Goal: Entertainment & Leisure: Consume media (video, audio)

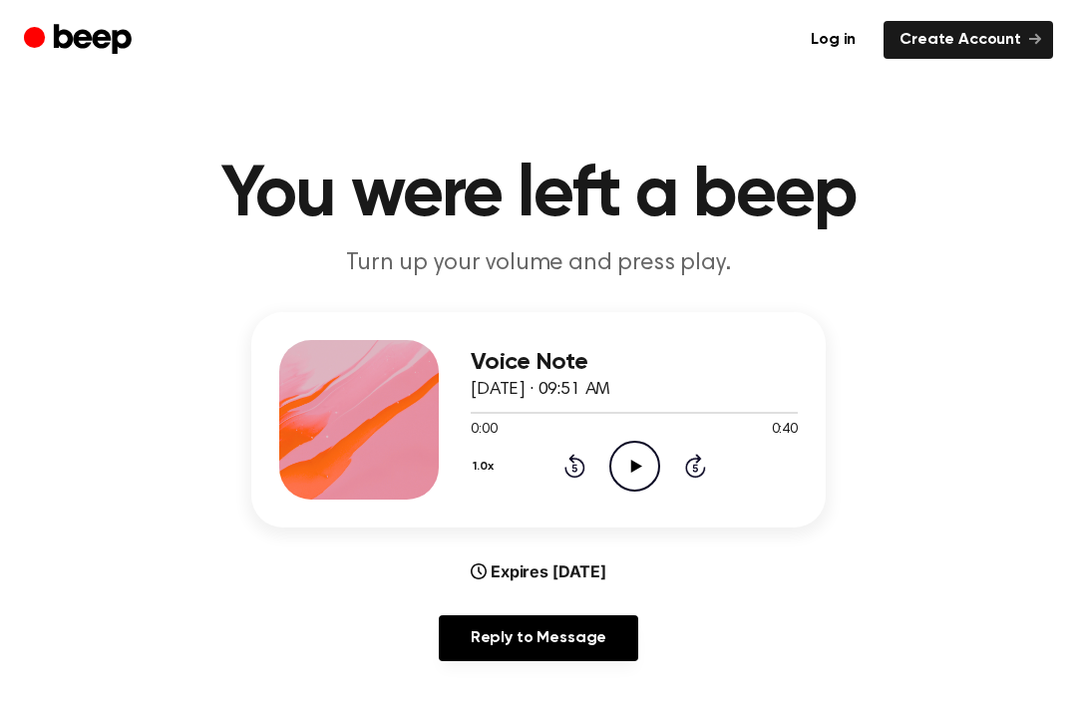
click at [646, 451] on icon "Play Audio" at bounding box center [635, 466] width 51 height 51
click at [583, 467] on icon at bounding box center [575, 466] width 21 height 24
click at [583, 466] on icon at bounding box center [575, 466] width 21 height 24
click at [571, 468] on icon "Rewind 5 seconds" at bounding box center [575, 466] width 22 height 26
click at [573, 462] on icon at bounding box center [575, 466] width 21 height 24
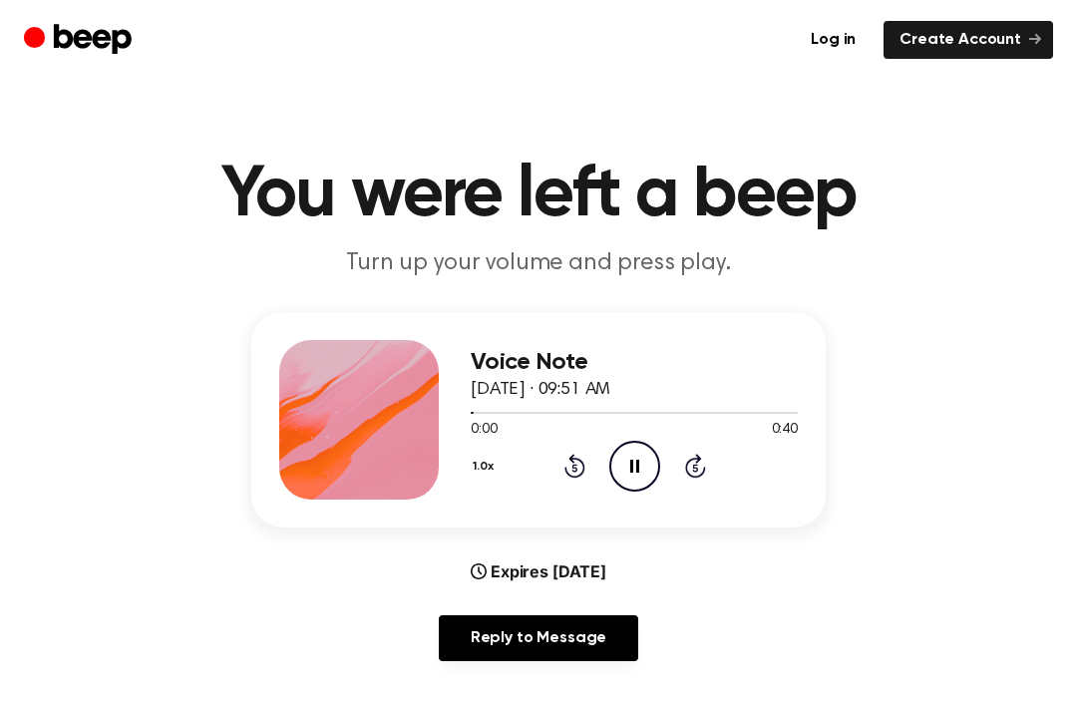
click at [643, 463] on icon "Pause Audio" at bounding box center [635, 466] width 51 height 51
click at [627, 458] on icon "Play Audio" at bounding box center [635, 466] width 51 height 51
click at [640, 469] on icon "Pause Audio" at bounding box center [635, 466] width 51 height 51
click at [636, 466] on icon at bounding box center [635, 466] width 11 height 13
click at [643, 460] on icon "Play Audio" at bounding box center [635, 466] width 51 height 51
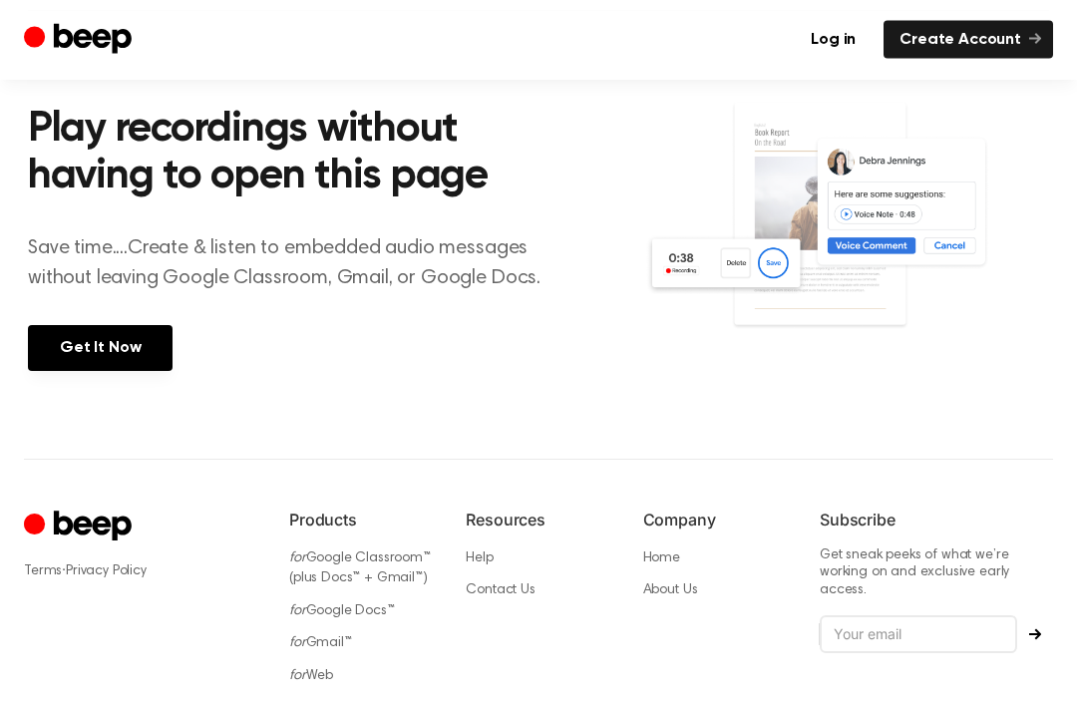
scroll to position [887, 0]
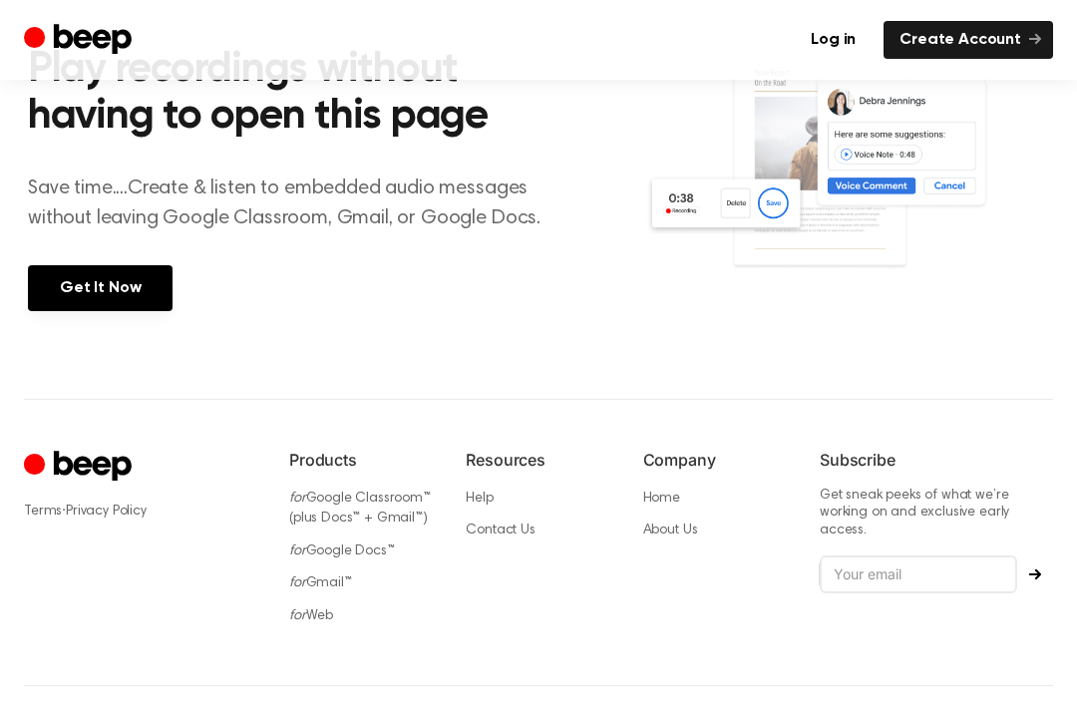
click at [411, 547] on li "for Google Docs™" at bounding box center [361, 551] width 145 height 21
click at [466, 546] on div "Resources Help Contact Us" at bounding box center [538, 543] width 145 height 191
click at [482, 557] on div "Resources Help Contact Us" at bounding box center [538, 543] width 145 height 191
click at [481, 556] on div "Resources Help Contact Us" at bounding box center [538, 543] width 145 height 191
click at [925, 254] on img at bounding box center [847, 175] width 404 height 268
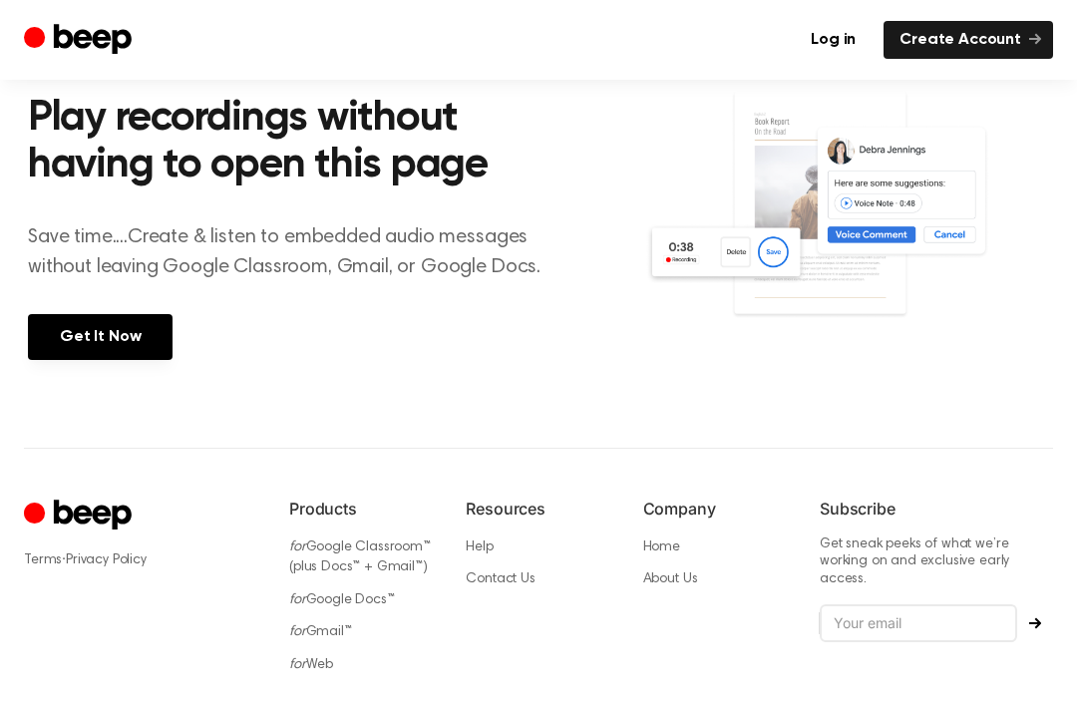
scroll to position [839, 0]
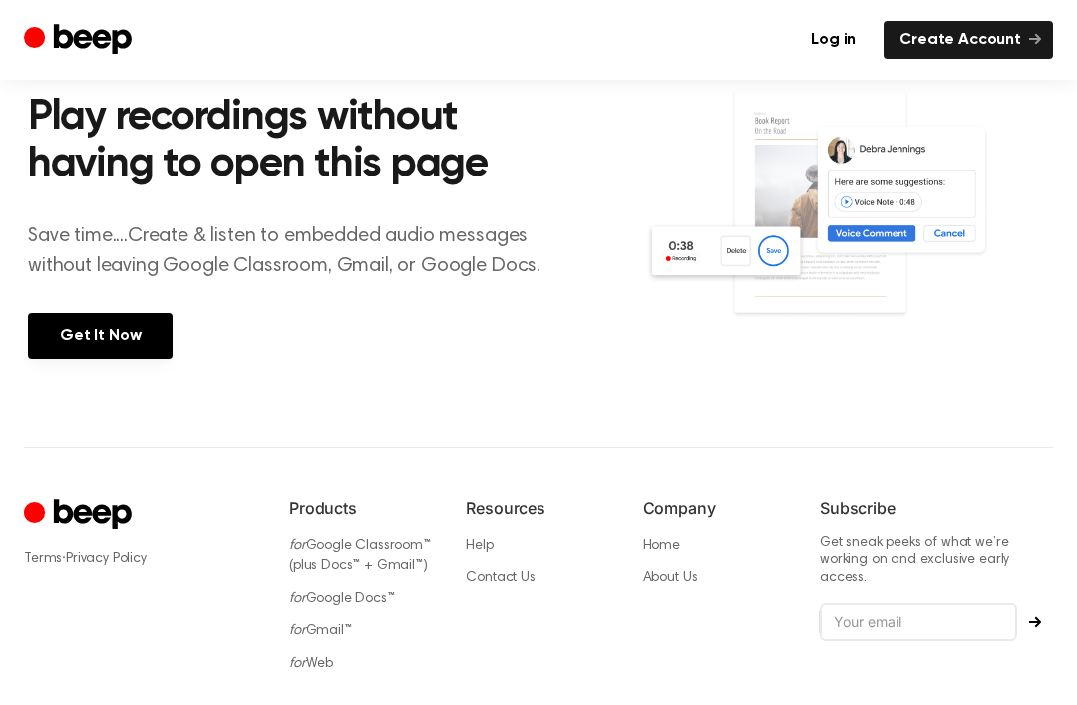
click at [864, 269] on img at bounding box center [847, 223] width 404 height 268
click at [864, 268] on img at bounding box center [847, 223] width 404 height 268
click at [658, 381] on section "Play recordings without having to open this page Save time....Create & listen t…" at bounding box center [539, 222] width 1022 height 449
click at [713, 370] on section "Play recordings without having to open this page Save time....Create & listen t…" at bounding box center [539, 222] width 1022 height 449
click at [745, 345] on img at bounding box center [847, 223] width 404 height 268
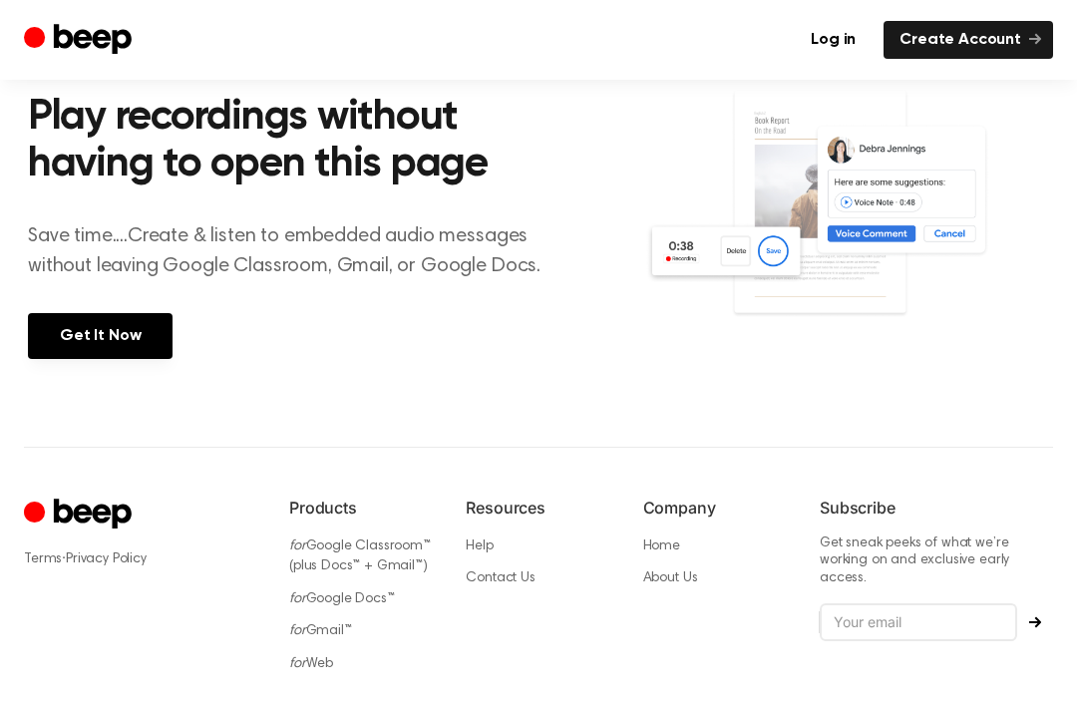
click at [744, 344] on img at bounding box center [847, 223] width 404 height 268
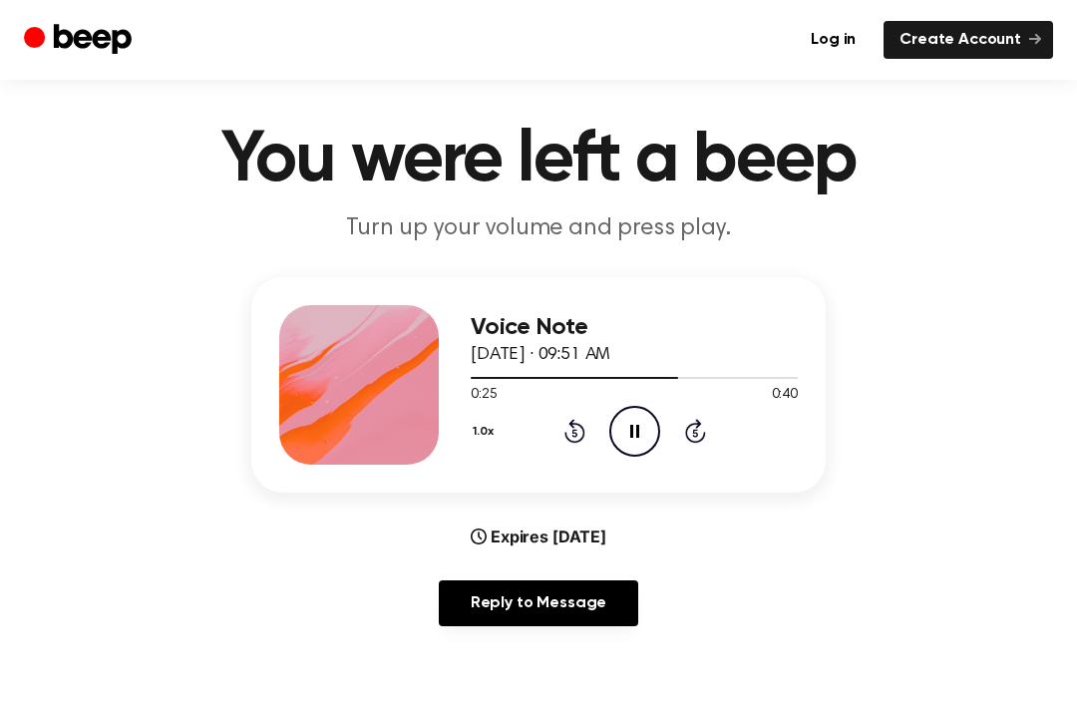
scroll to position [33, 0]
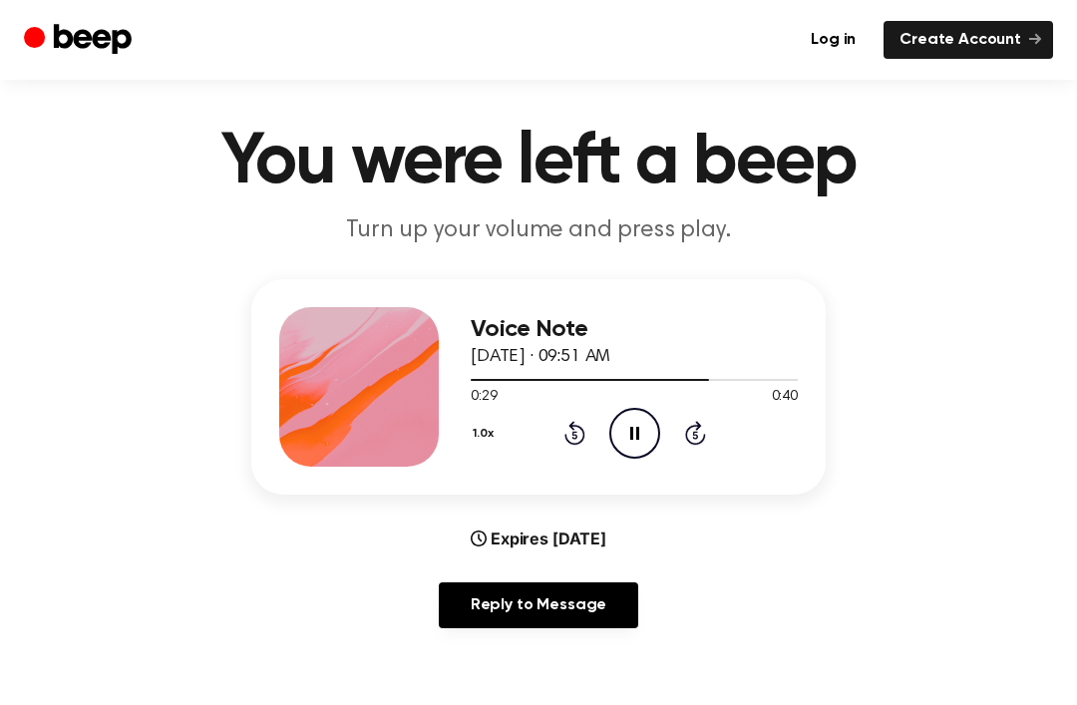
click at [703, 443] on icon "Skip 5 seconds" at bounding box center [695, 433] width 22 height 26
click at [702, 443] on icon at bounding box center [695, 433] width 21 height 24
click at [691, 453] on div "1.0x Rewind 5 seconds Pause Audio Skip 5 seconds" at bounding box center [634, 433] width 327 height 51
click at [577, 443] on icon at bounding box center [575, 433] width 21 height 24
click at [577, 442] on icon "Rewind 5 seconds" at bounding box center [575, 433] width 22 height 26
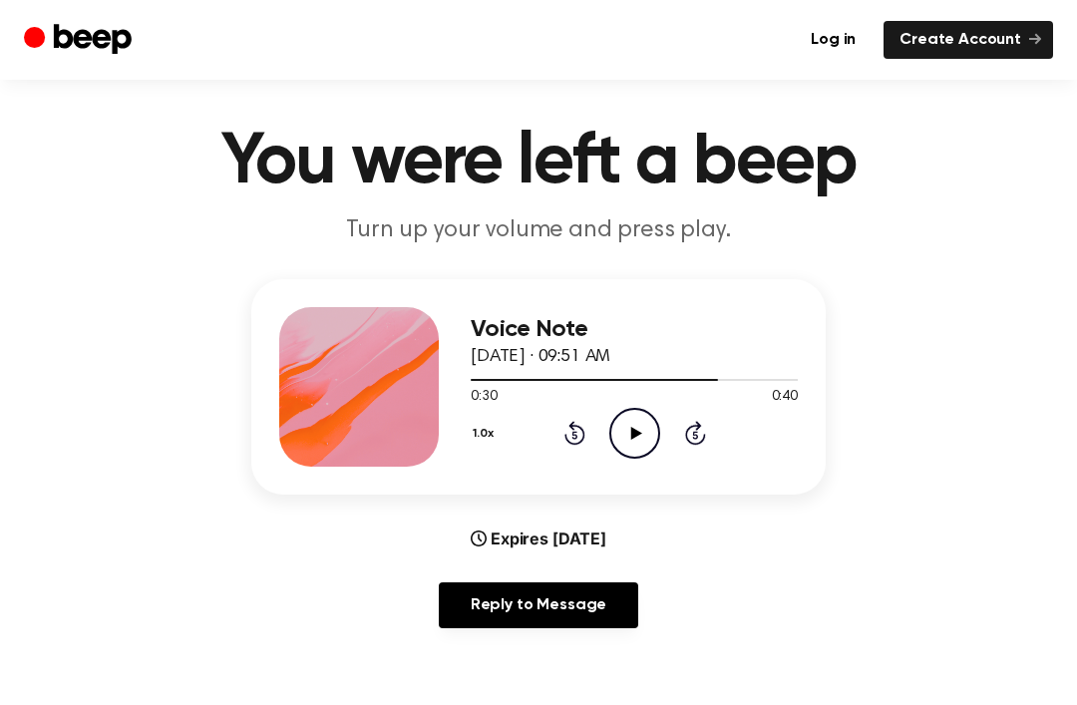
click at [573, 442] on icon "Rewind 5 seconds" at bounding box center [575, 433] width 22 height 26
click at [572, 442] on icon at bounding box center [575, 433] width 21 height 24
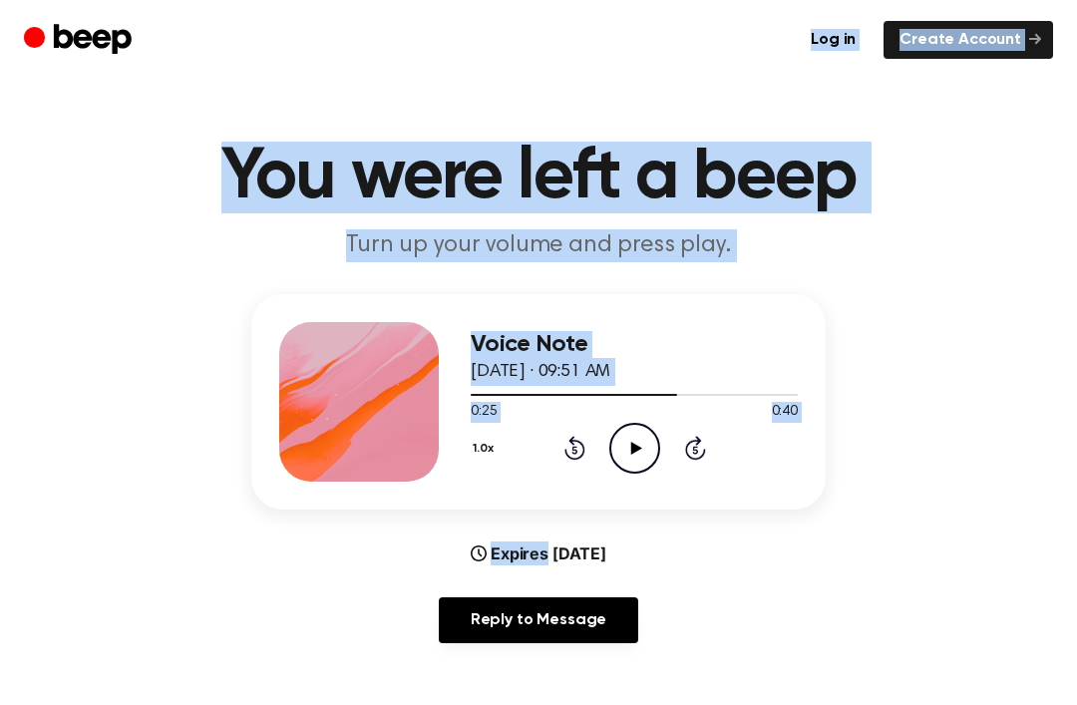
scroll to position [0, 0]
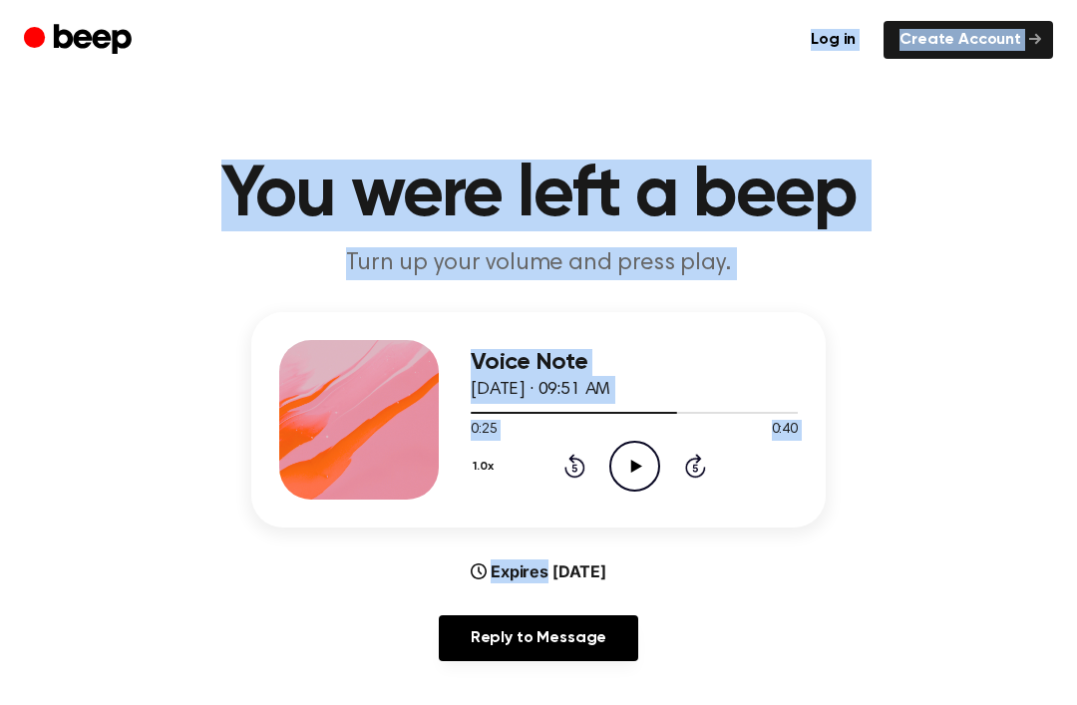
click at [928, 674] on div "Voice Note [DATE] · 09:51 AM 0:25 0:40 Your browser does not support the [objec…" at bounding box center [539, 494] width 1030 height 365
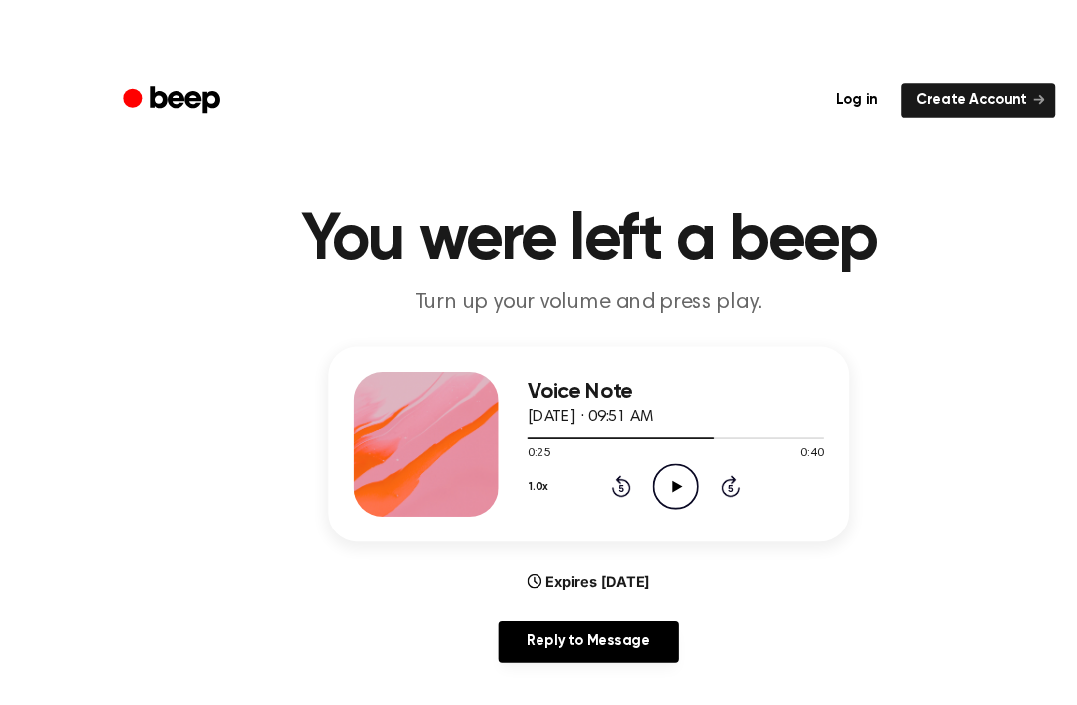
scroll to position [21, 0]
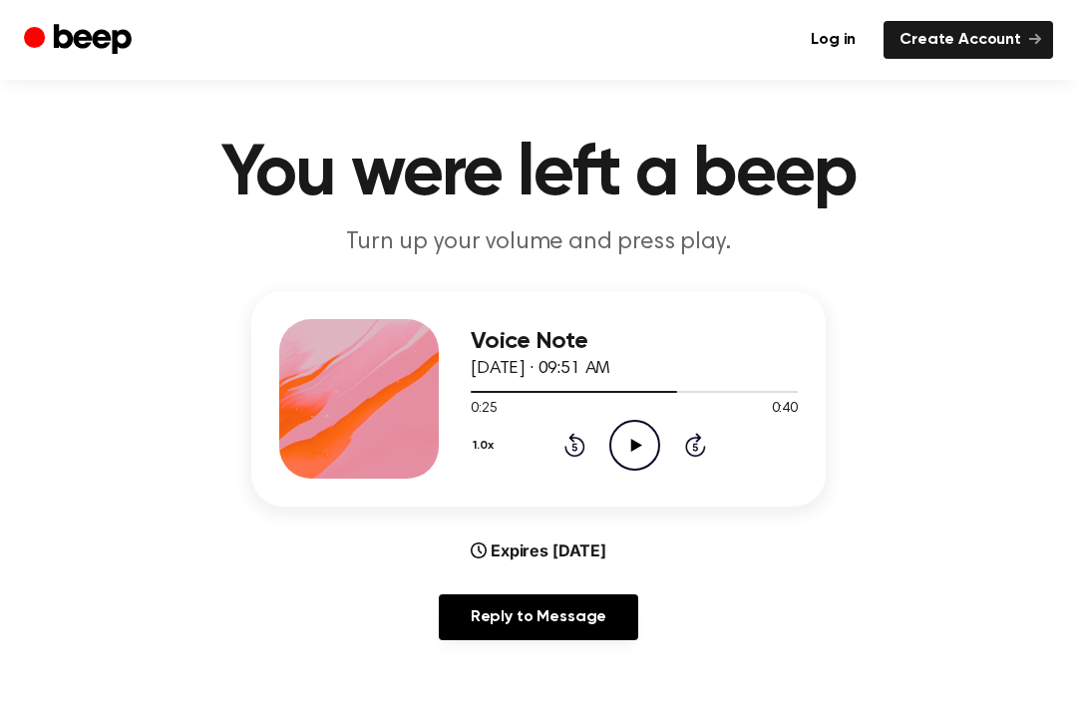
click at [659, 443] on circle at bounding box center [635, 445] width 49 height 49
click at [658, 442] on circle at bounding box center [635, 445] width 49 height 49
click at [632, 395] on div at bounding box center [634, 391] width 327 height 16
click at [625, 450] on icon "Play Audio" at bounding box center [635, 445] width 51 height 51
click at [568, 435] on icon "Rewind 5 seconds" at bounding box center [575, 445] width 22 height 26
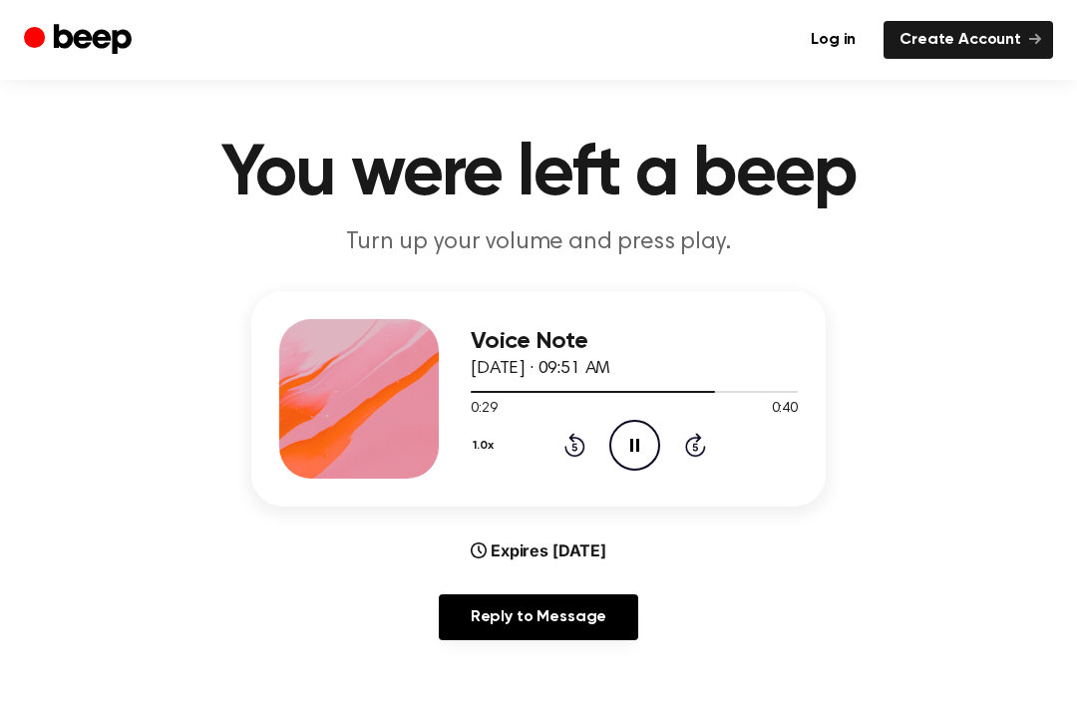
click at [567, 435] on icon "Rewind 5 seconds" at bounding box center [575, 445] width 22 height 26
click at [553, 434] on div "1.0x Rewind 5 seconds Pause Audio Skip 5 seconds" at bounding box center [634, 445] width 327 height 51
click at [552, 434] on div "1.0x Rewind 5 seconds Pause Audio Skip 5 seconds" at bounding box center [634, 445] width 327 height 51
click at [571, 438] on icon at bounding box center [575, 445] width 21 height 24
click at [561, 452] on div "1.0x Rewind 5 seconds Pause Audio Skip 5 seconds" at bounding box center [634, 445] width 327 height 51
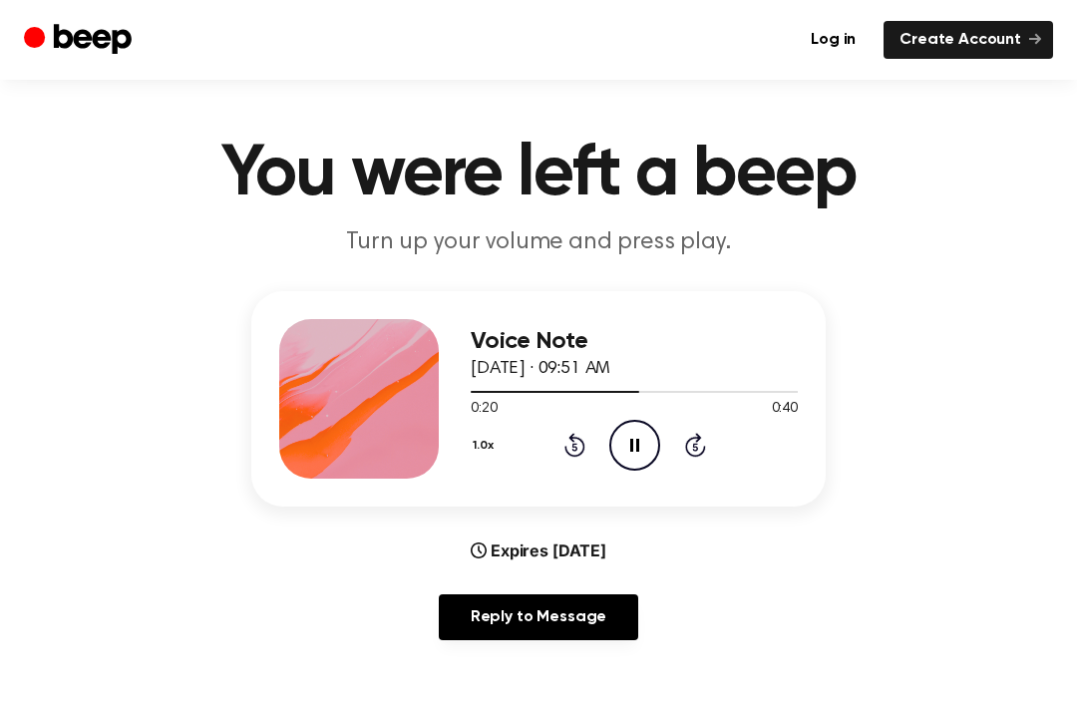
click at [582, 447] on icon "Rewind 5 seconds" at bounding box center [575, 445] width 22 height 26
click at [627, 449] on icon "Pause Audio" at bounding box center [635, 445] width 51 height 51
click at [697, 435] on icon at bounding box center [695, 445] width 21 height 24
click at [696, 435] on icon at bounding box center [695, 445] width 21 height 24
click at [691, 444] on icon "Skip 5 seconds" at bounding box center [695, 445] width 22 height 26
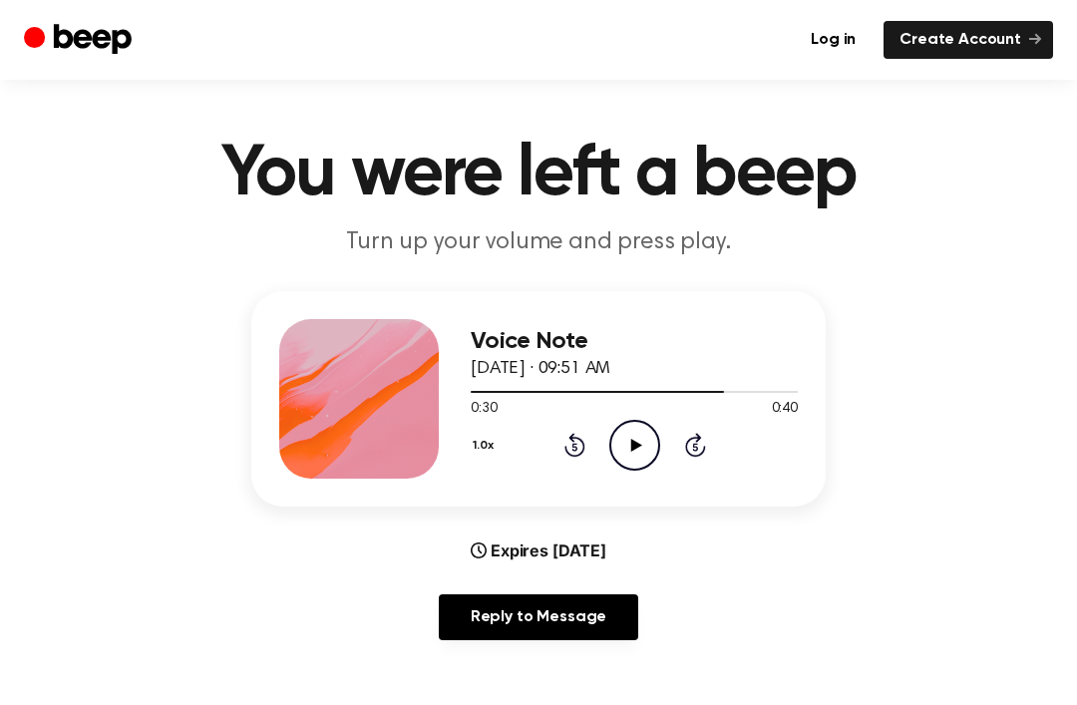
click at [703, 454] on icon at bounding box center [695, 445] width 21 height 24
click at [704, 450] on icon at bounding box center [695, 445] width 21 height 24
click at [703, 450] on icon at bounding box center [695, 445] width 21 height 24
click at [695, 454] on icon "Skip 5 seconds" at bounding box center [695, 445] width 22 height 26
click at [701, 460] on div "1.0x Rewind 5 seconds Play Audio Skip 5 seconds" at bounding box center [634, 445] width 327 height 51
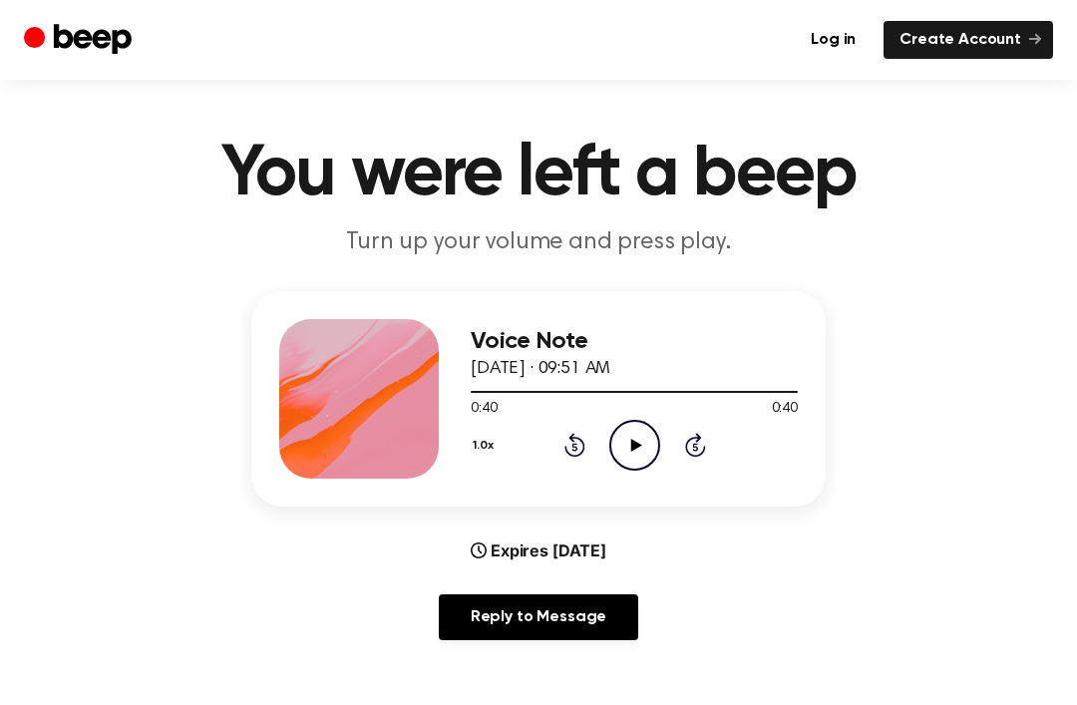
click at [629, 444] on icon "Play Audio" at bounding box center [635, 445] width 51 height 51
click at [642, 444] on icon "Play Audio" at bounding box center [635, 445] width 51 height 51
click at [640, 442] on icon "Pause Audio" at bounding box center [635, 445] width 51 height 51
click at [631, 447] on icon at bounding box center [635, 445] width 11 height 13
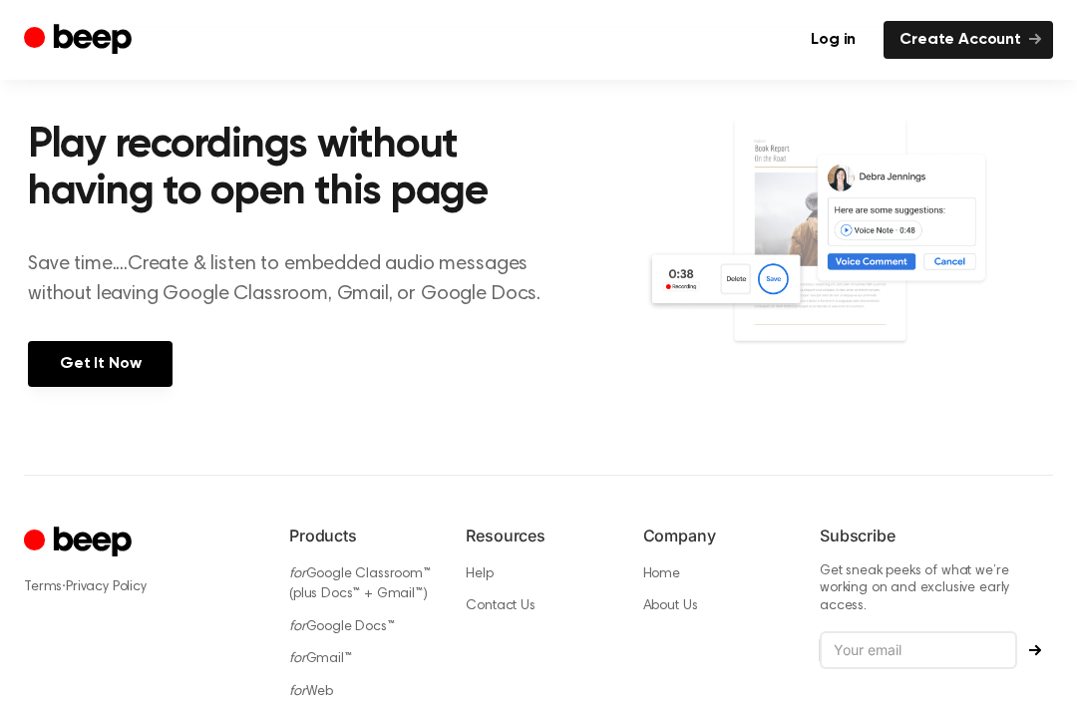
scroll to position [887, 0]
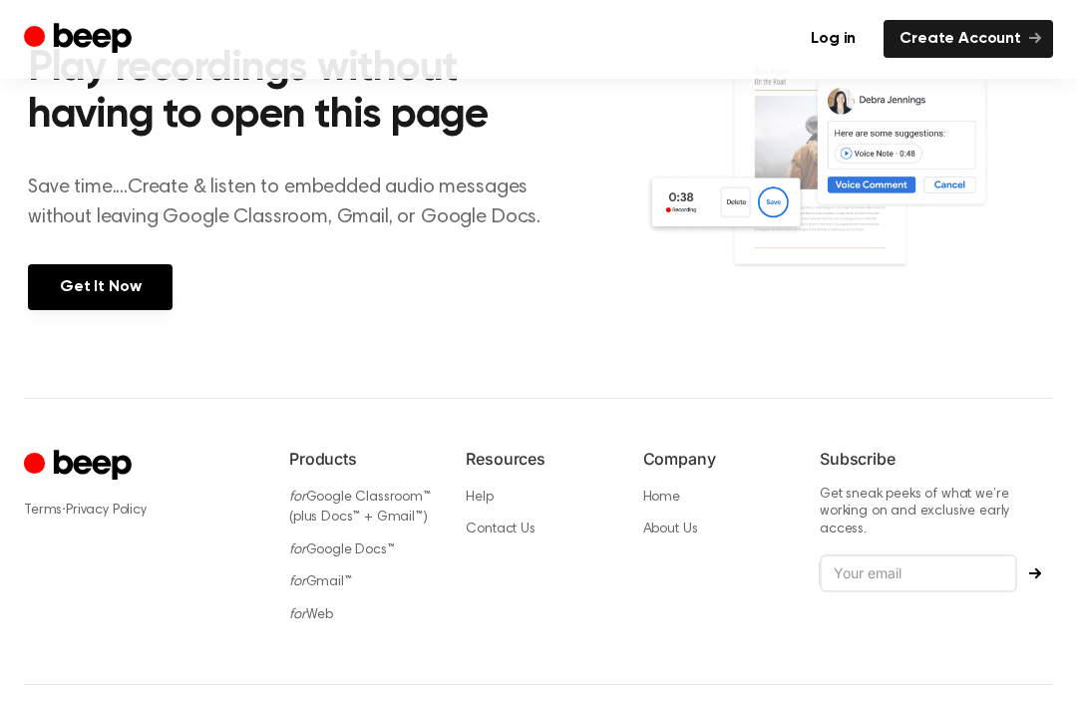
click at [134, 568] on div "Terms · Privacy Policy" at bounding box center [140, 543] width 233 height 191
click at [552, 366] on section "Play recordings without having to open this page Save time....Create & listen t…" at bounding box center [539, 174] width 1022 height 449
click at [552, 365] on section "Play recordings without having to open this page Save time....Create & listen t…" at bounding box center [539, 174] width 1022 height 449
click at [642, 333] on div "Play recordings without having to open this page Save time....Create & listen t…" at bounding box center [337, 175] width 618 height 352
click at [704, 266] on img at bounding box center [847, 175] width 404 height 268
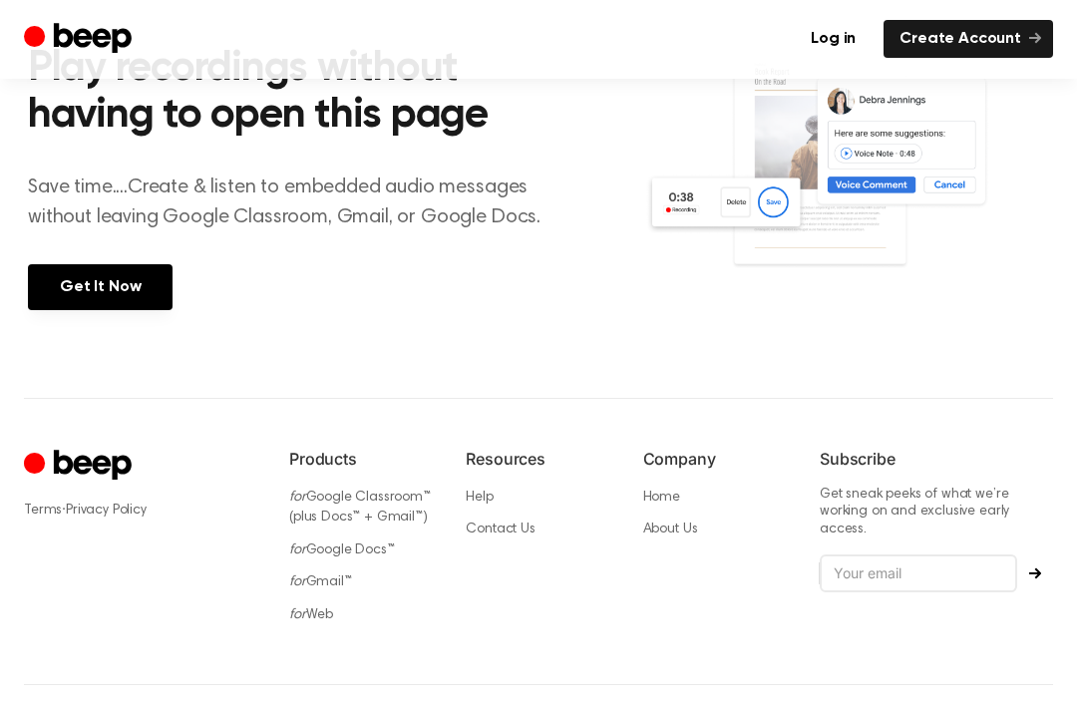
click at [769, 222] on img at bounding box center [847, 175] width 404 height 268
click at [742, 208] on img at bounding box center [847, 175] width 404 height 268
click at [916, 186] on img at bounding box center [847, 175] width 404 height 268
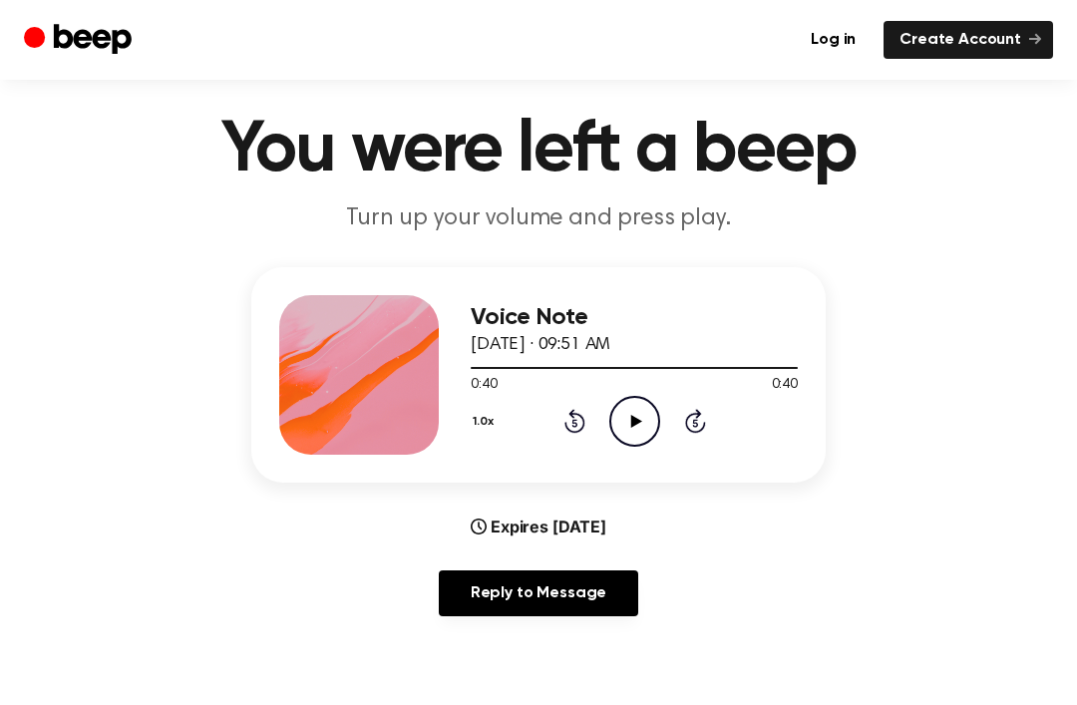
scroll to position [0, 0]
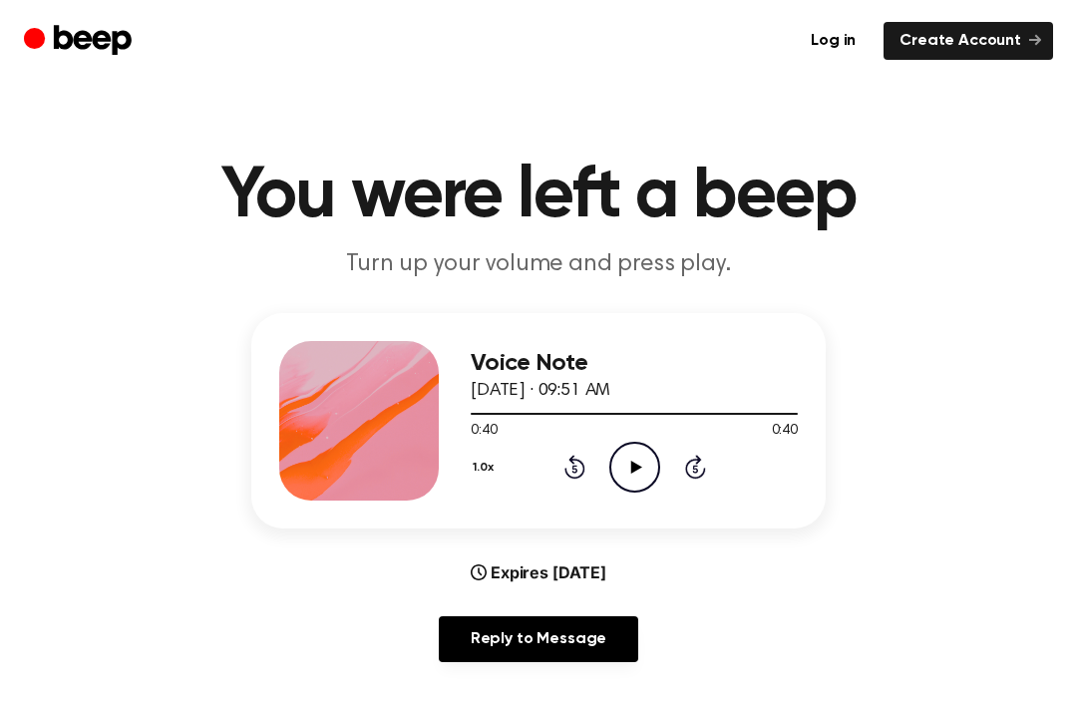
click at [654, 468] on icon "Play Audio" at bounding box center [635, 466] width 51 height 51
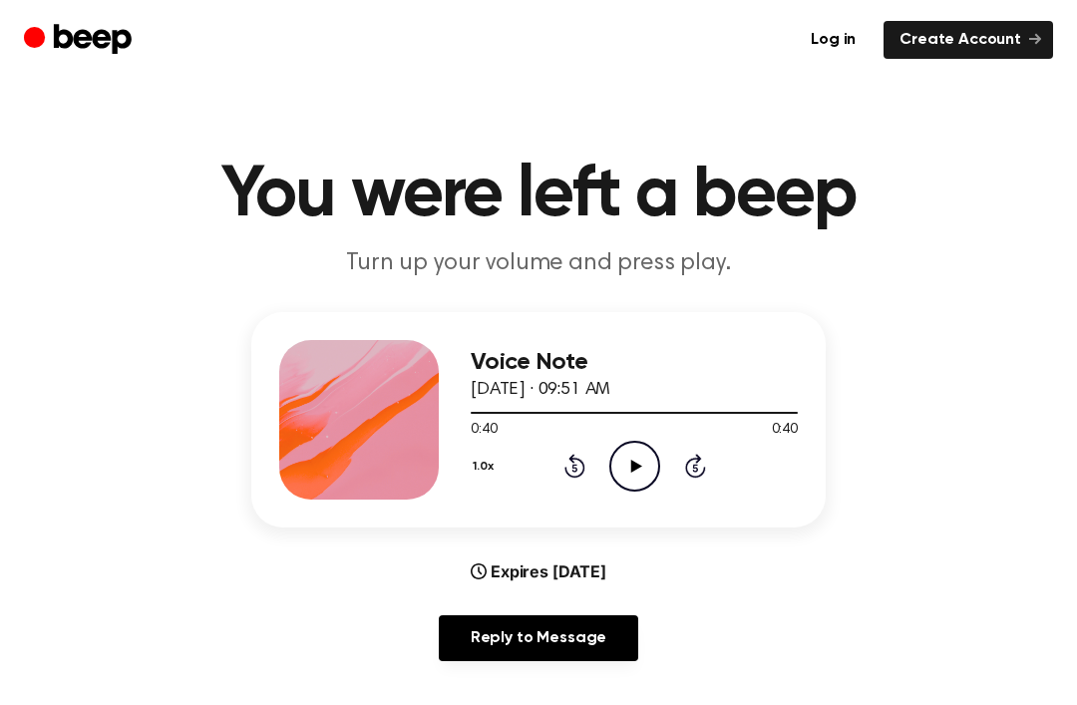
click at [636, 431] on div "0:40 0:40" at bounding box center [634, 430] width 327 height 21
click at [643, 468] on icon "Play Audio" at bounding box center [635, 466] width 51 height 51
click at [630, 467] on icon at bounding box center [634, 466] width 9 height 13
